Goal: Task Accomplishment & Management: Use online tool/utility

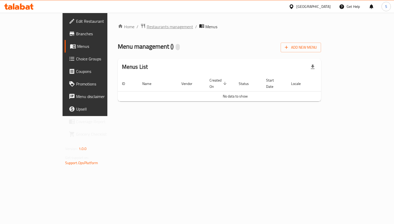
click at [147, 27] on span "Restaurants management" at bounding box center [170, 26] width 46 height 6
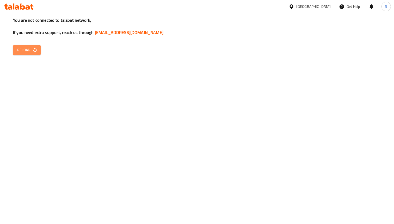
click at [23, 47] on span "Reload" at bounding box center [26, 50] width 19 height 7
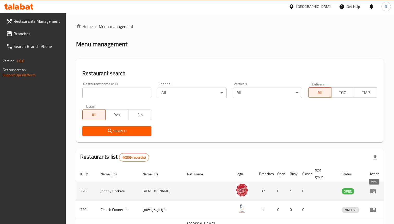
click at [374, 124] on icon "enhanced table" at bounding box center [373, 191] width 6 height 6
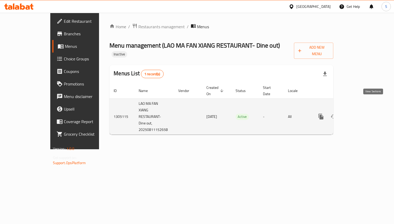
click at [362, 113] on icon "enhanced table" at bounding box center [359, 116] width 6 height 6
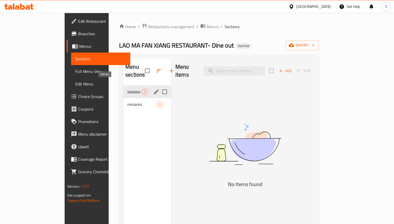
click at [128, 88] on span "bebidas" at bounding box center [135, 91] width 14 height 6
click at [128, 101] on span "remarks" at bounding box center [135, 104] width 14 height 6
